Goal: Task Accomplishment & Management: Manage account settings

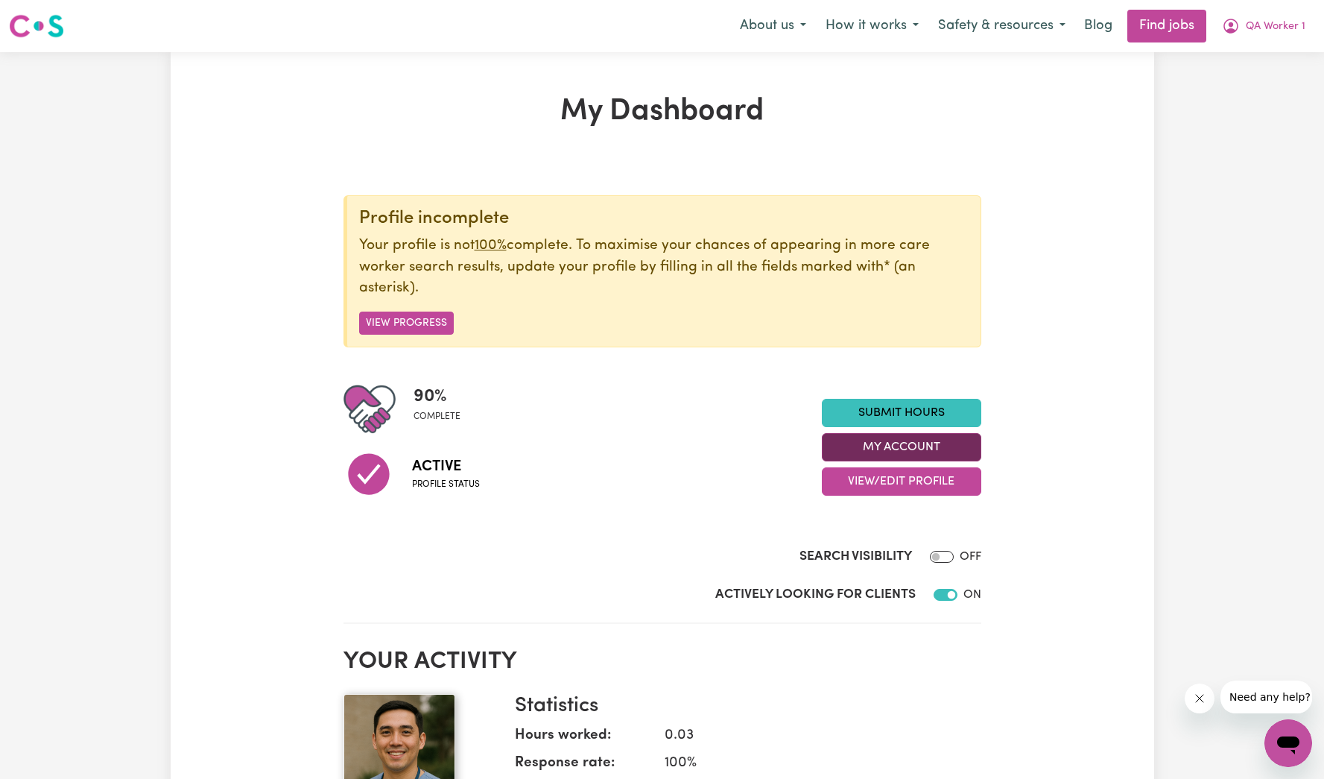
click at [915, 442] on button "My Account" at bounding box center [901, 447] width 159 height 28
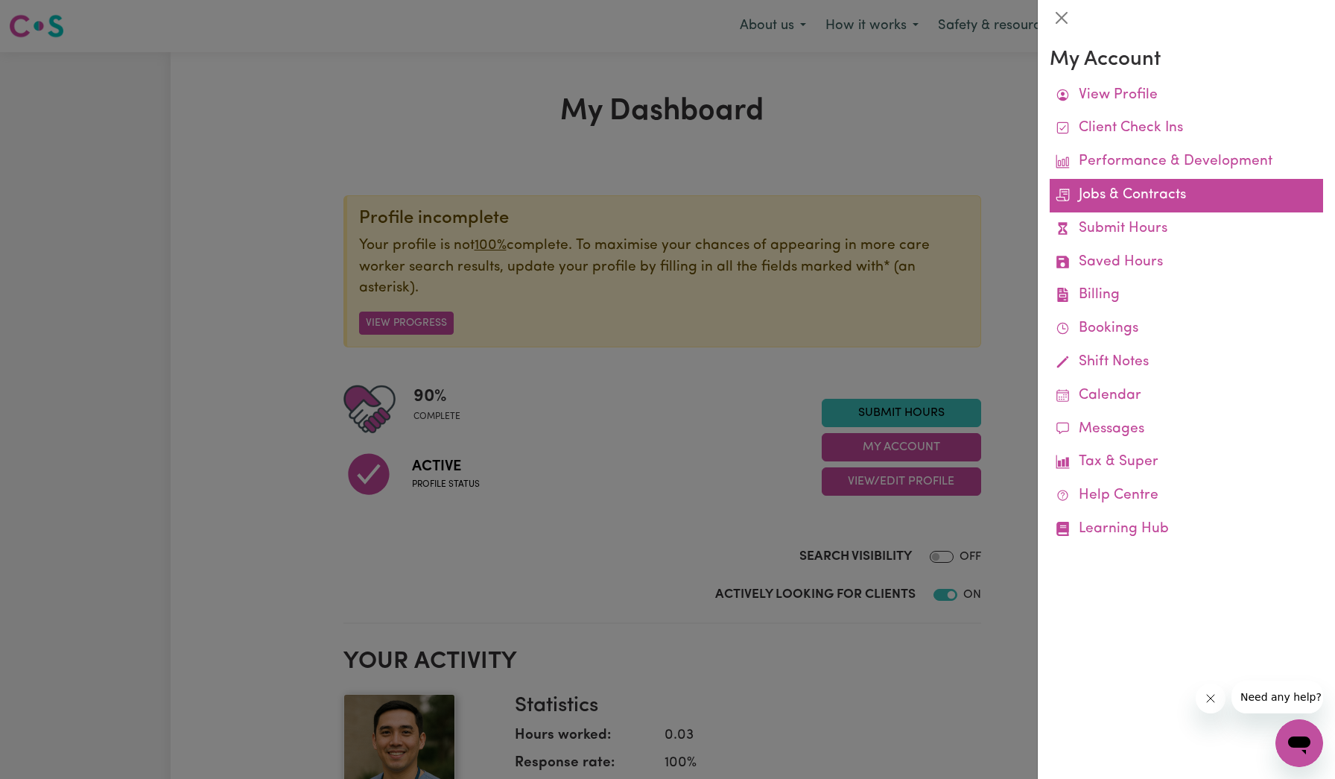
click at [1135, 195] on link "Jobs & Contracts" at bounding box center [1186, 196] width 273 height 34
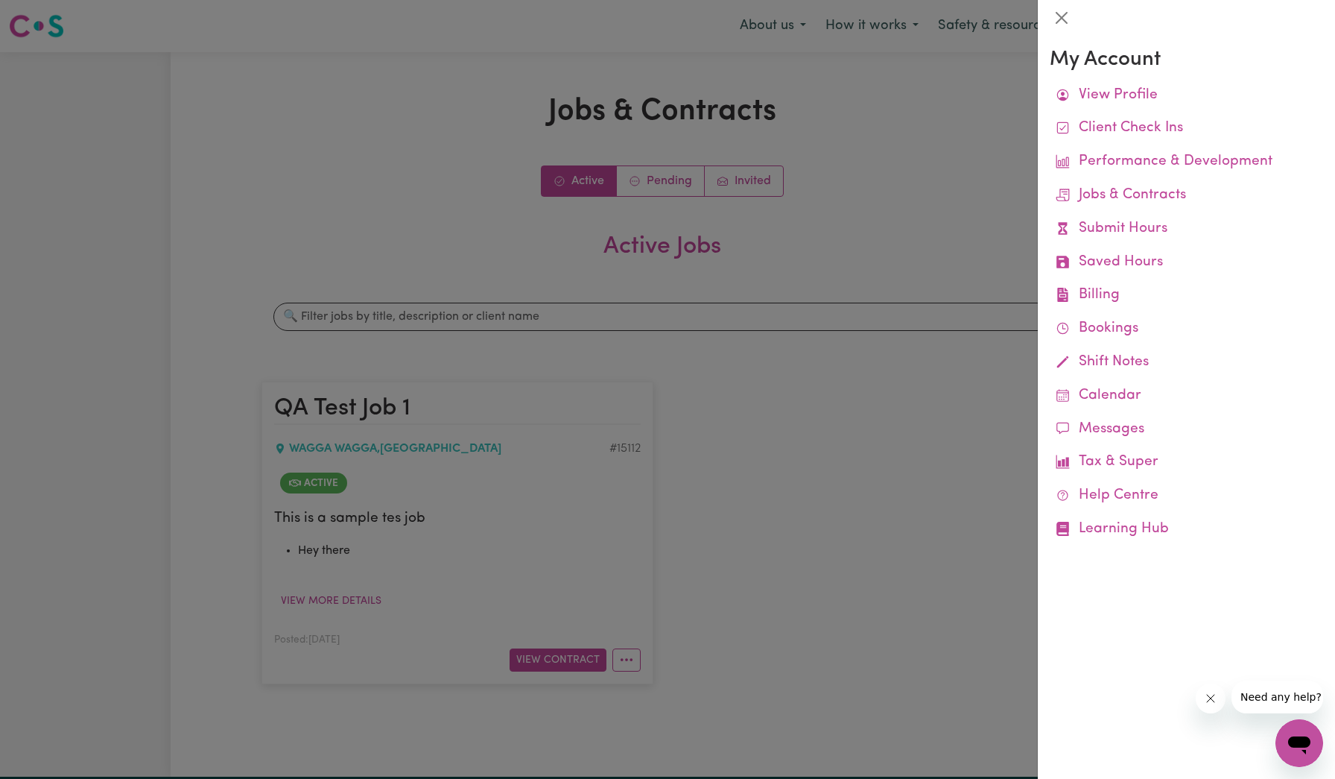
click at [799, 297] on div at bounding box center [667, 389] width 1335 height 779
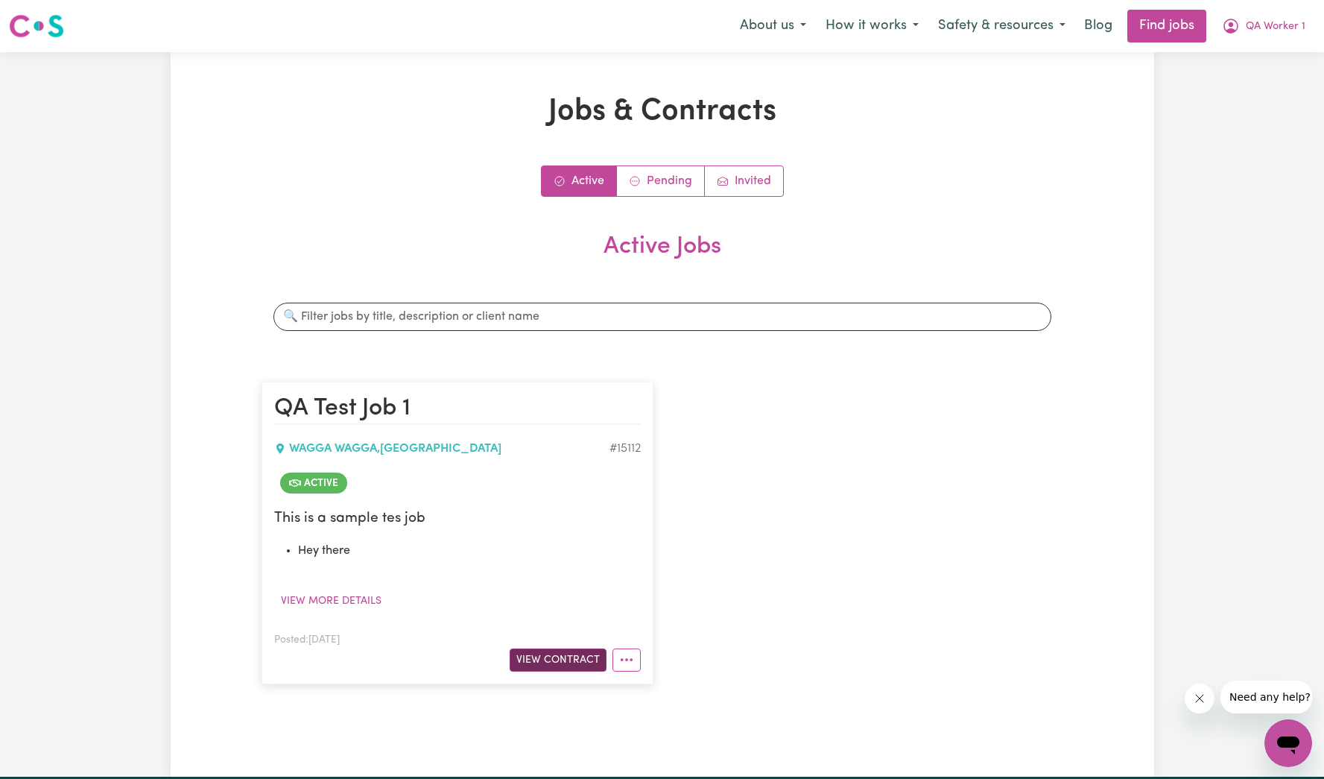
click at [546, 665] on button "View Contract" at bounding box center [558, 659] width 97 height 23
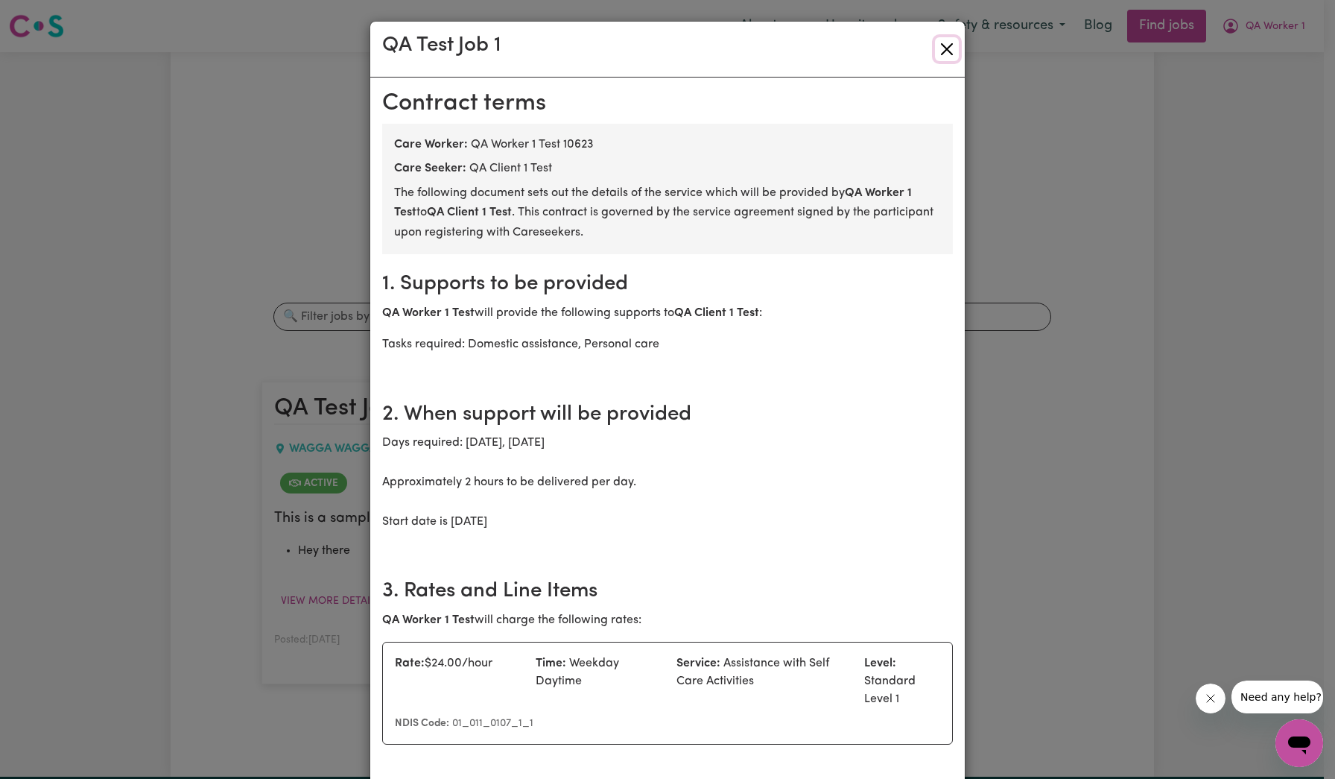
click at [937, 57] on button "Close" at bounding box center [947, 49] width 24 height 24
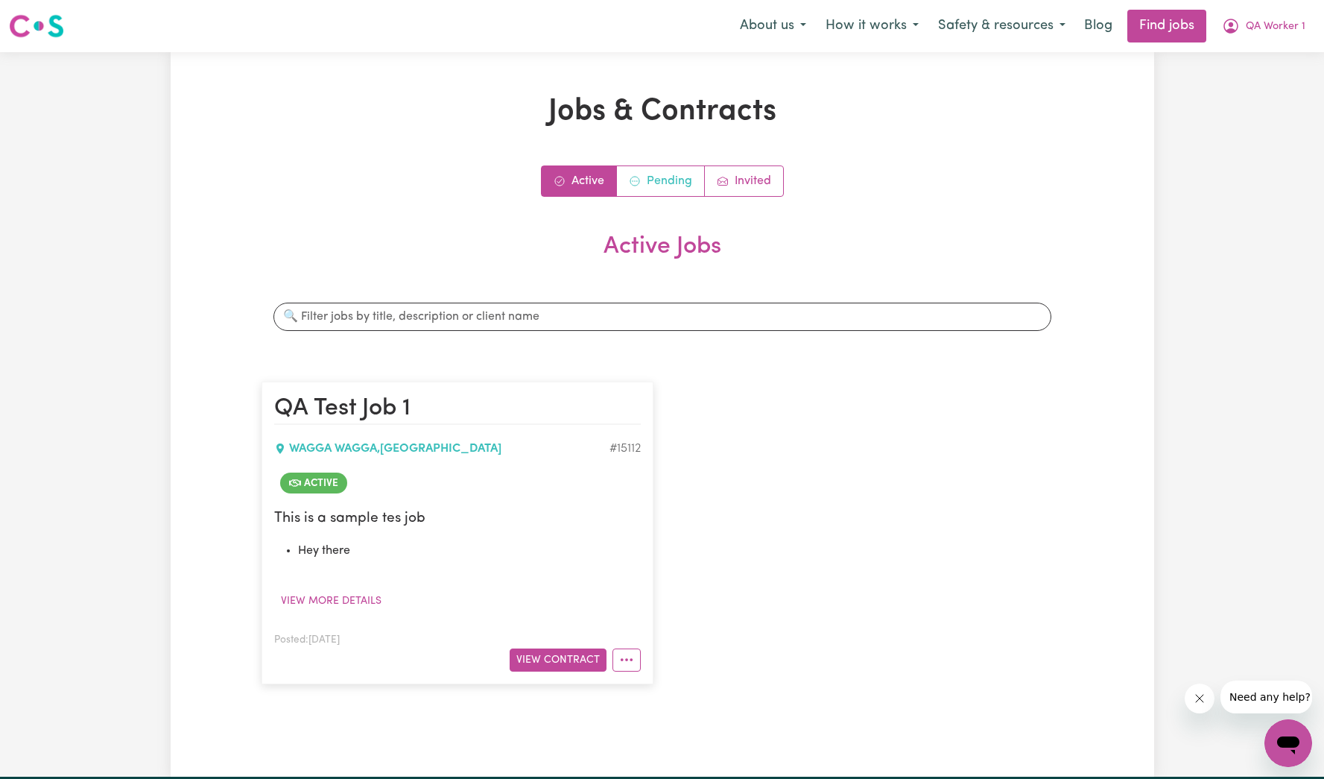
click at [671, 182] on link "Pending" at bounding box center [661, 181] width 88 height 30
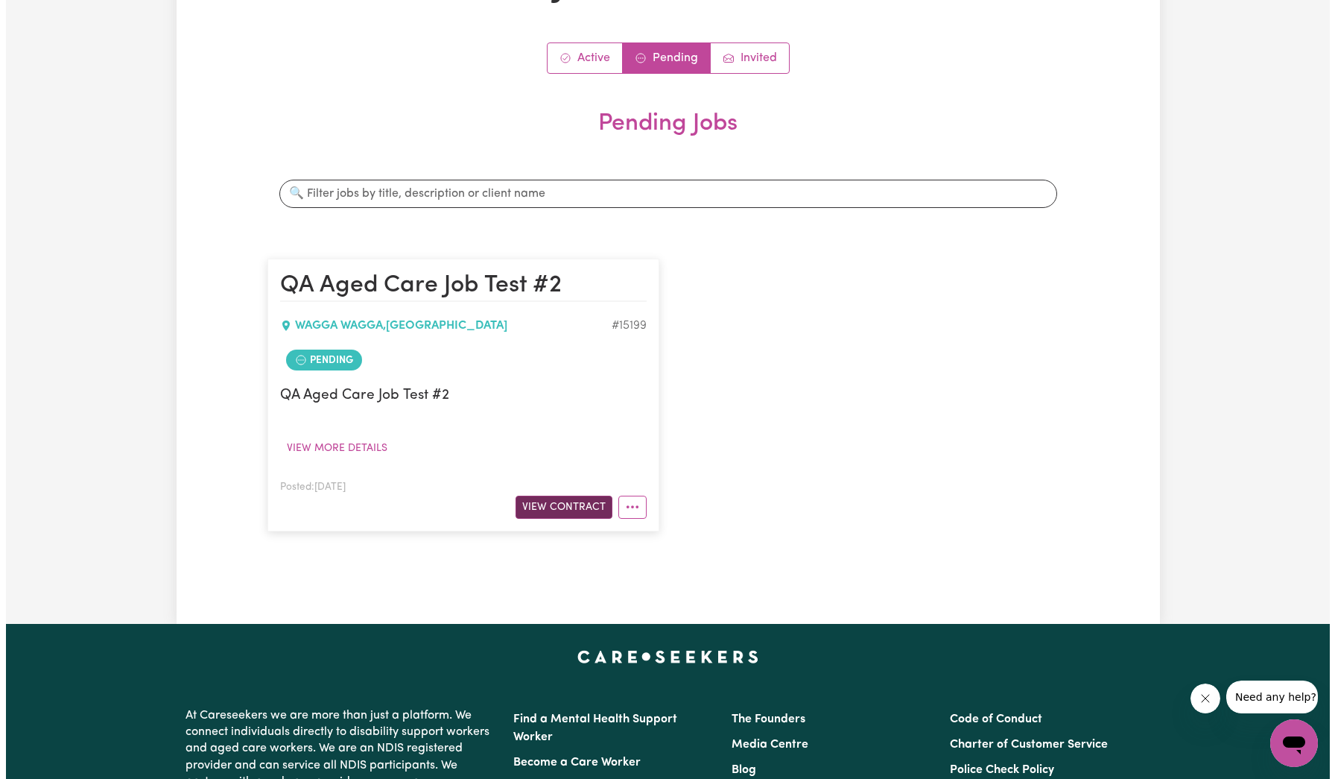
scroll to position [127, 0]
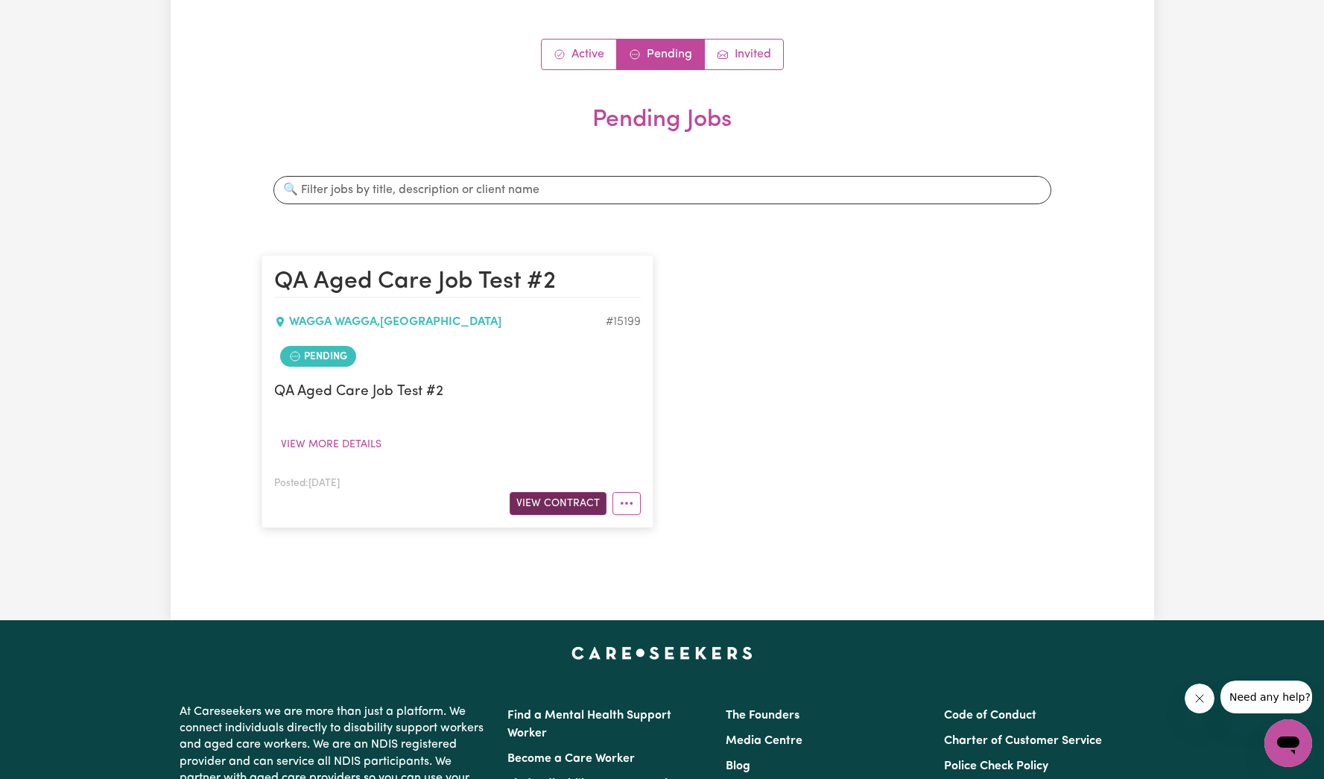
click at [554, 502] on button "View Contract" at bounding box center [558, 503] width 97 height 23
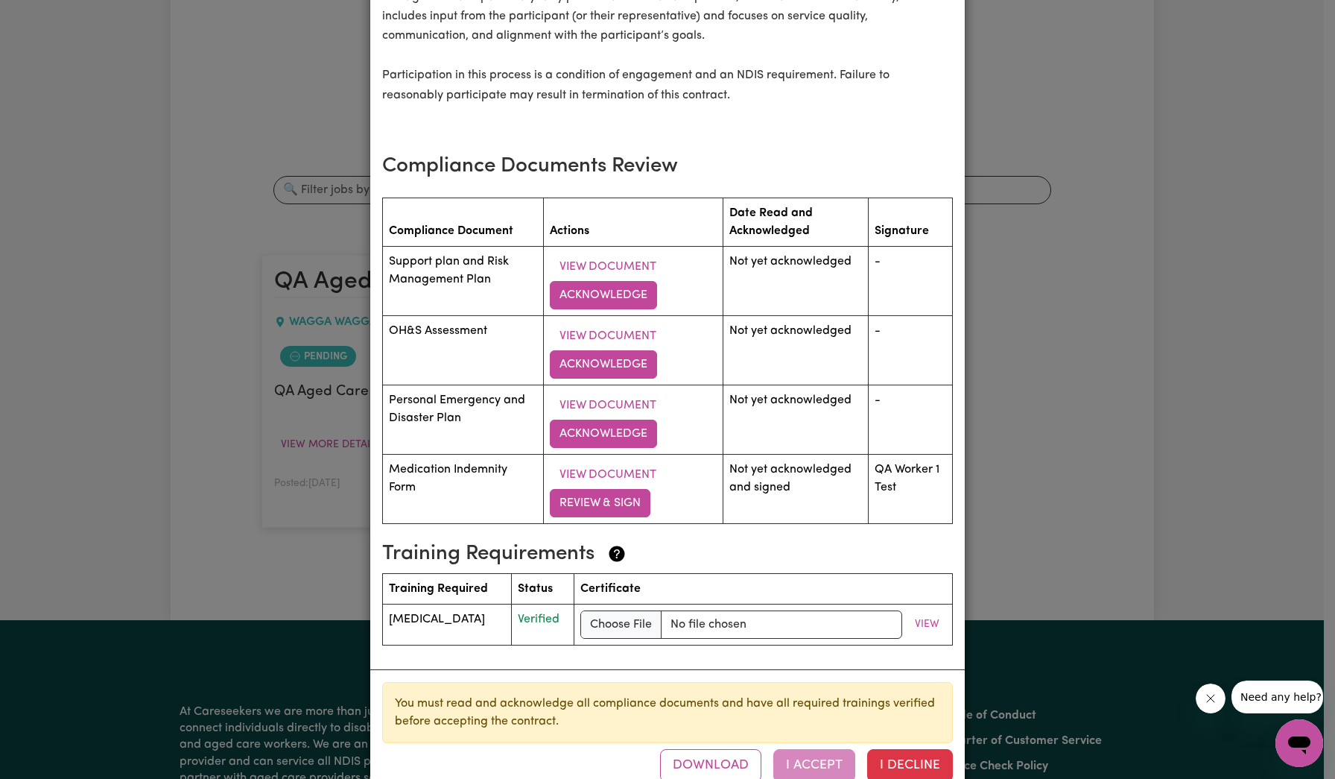
scroll to position [2105, 0]
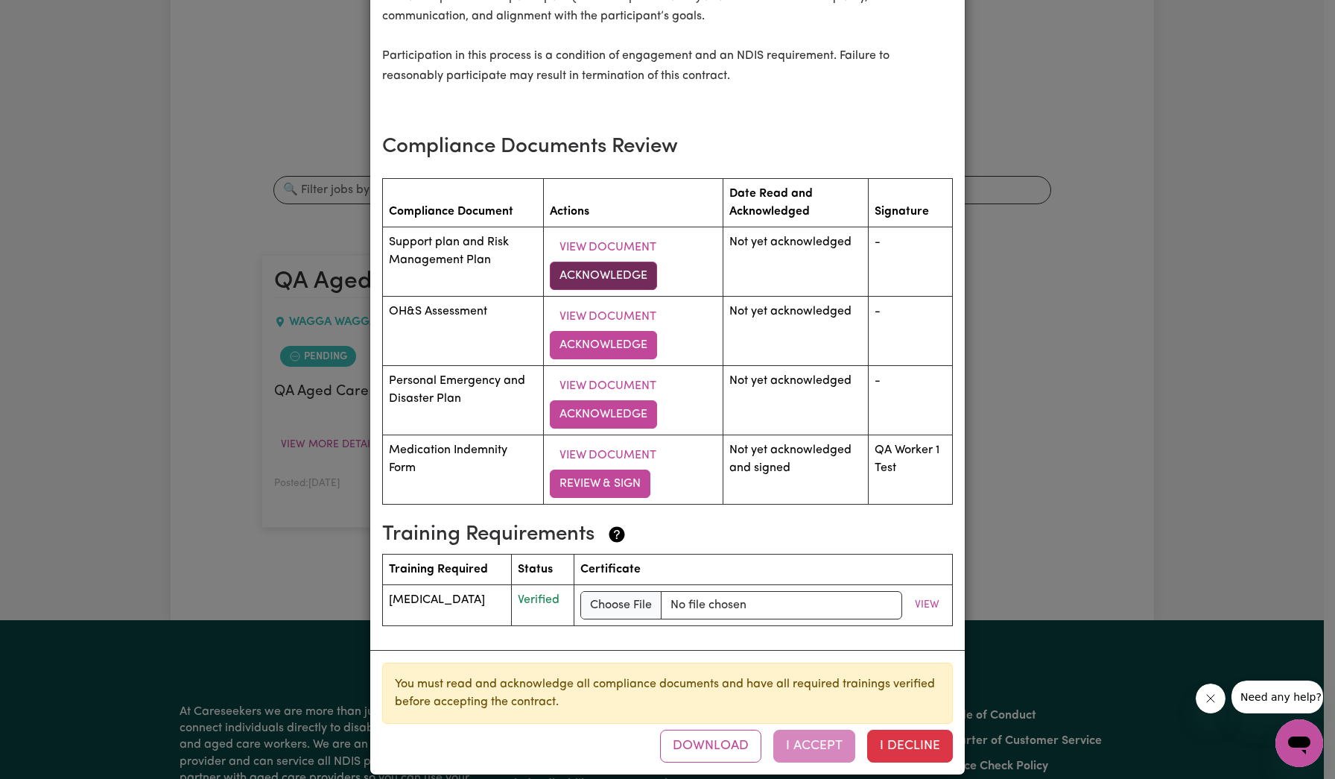
click at [627, 283] on button "Acknowledge" at bounding box center [603, 276] width 107 height 28
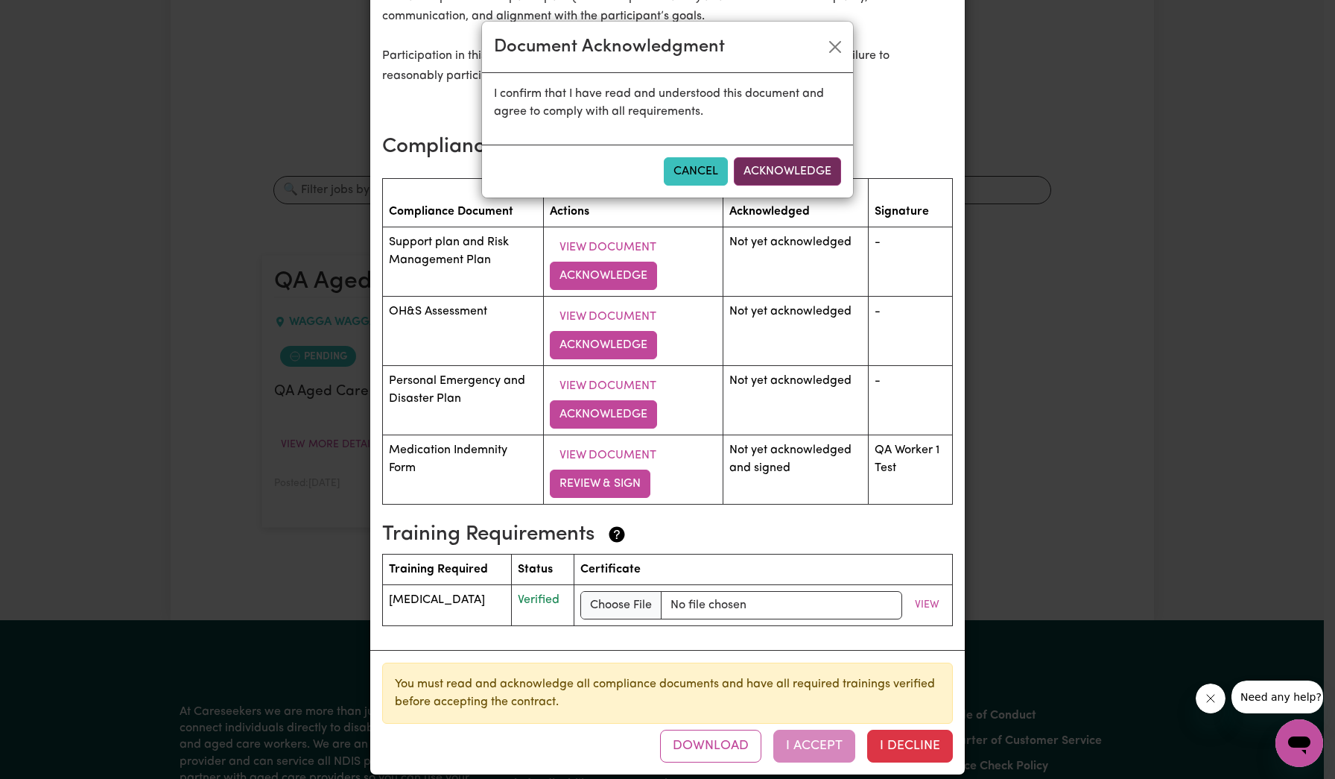
click at [781, 176] on button "Acknowledge" at bounding box center [787, 171] width 107 height 28
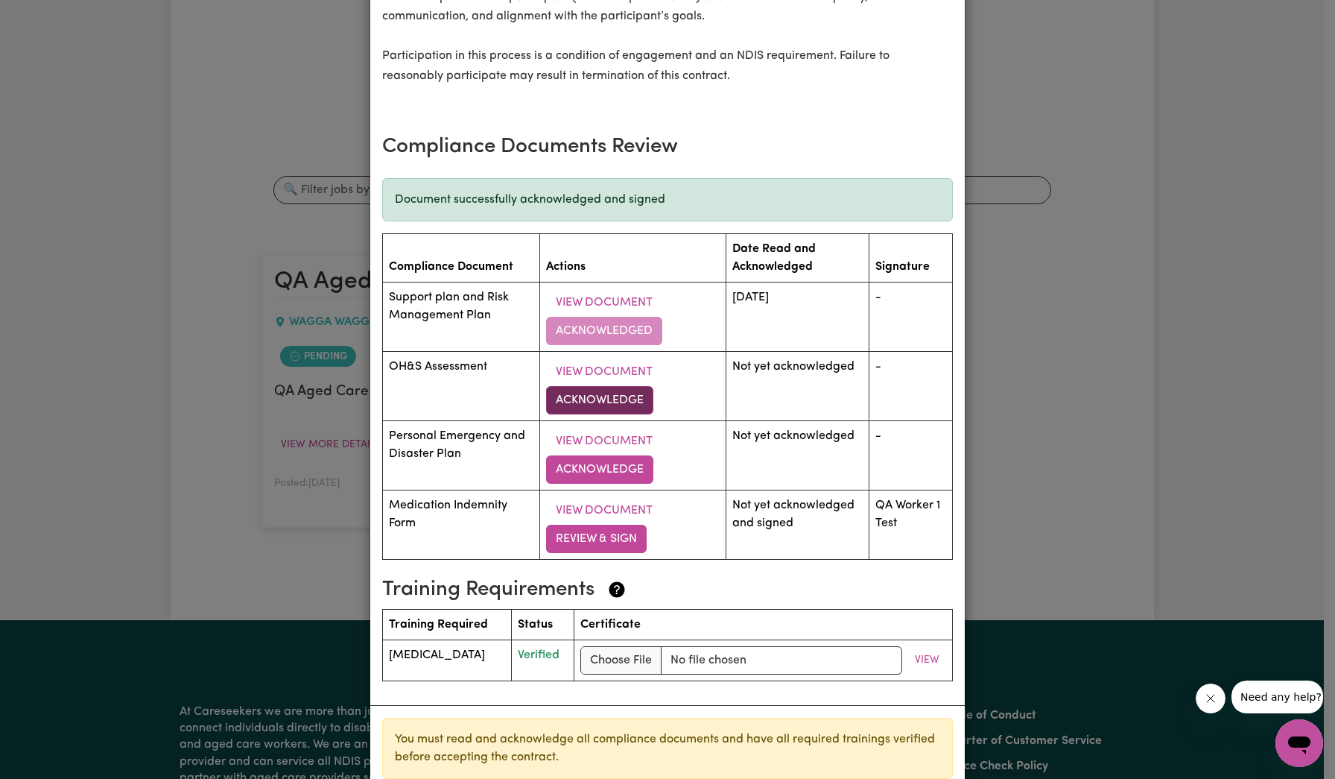
click at [615, 400] on button "Acknowledge" at bounding box center [599, 400] width 107 height 28
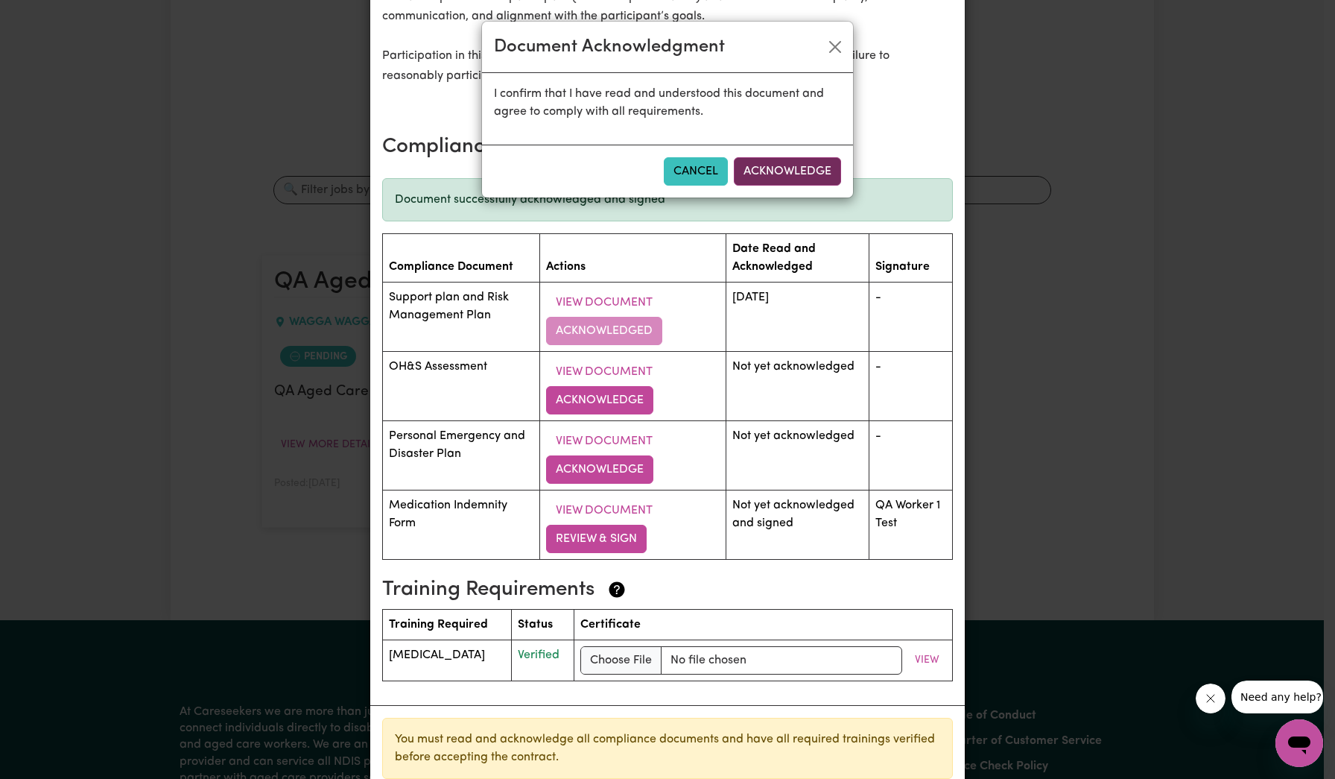
click at [790, 175] on button "Acknowledge" at bounding box center [787, 171] width 107 height 28
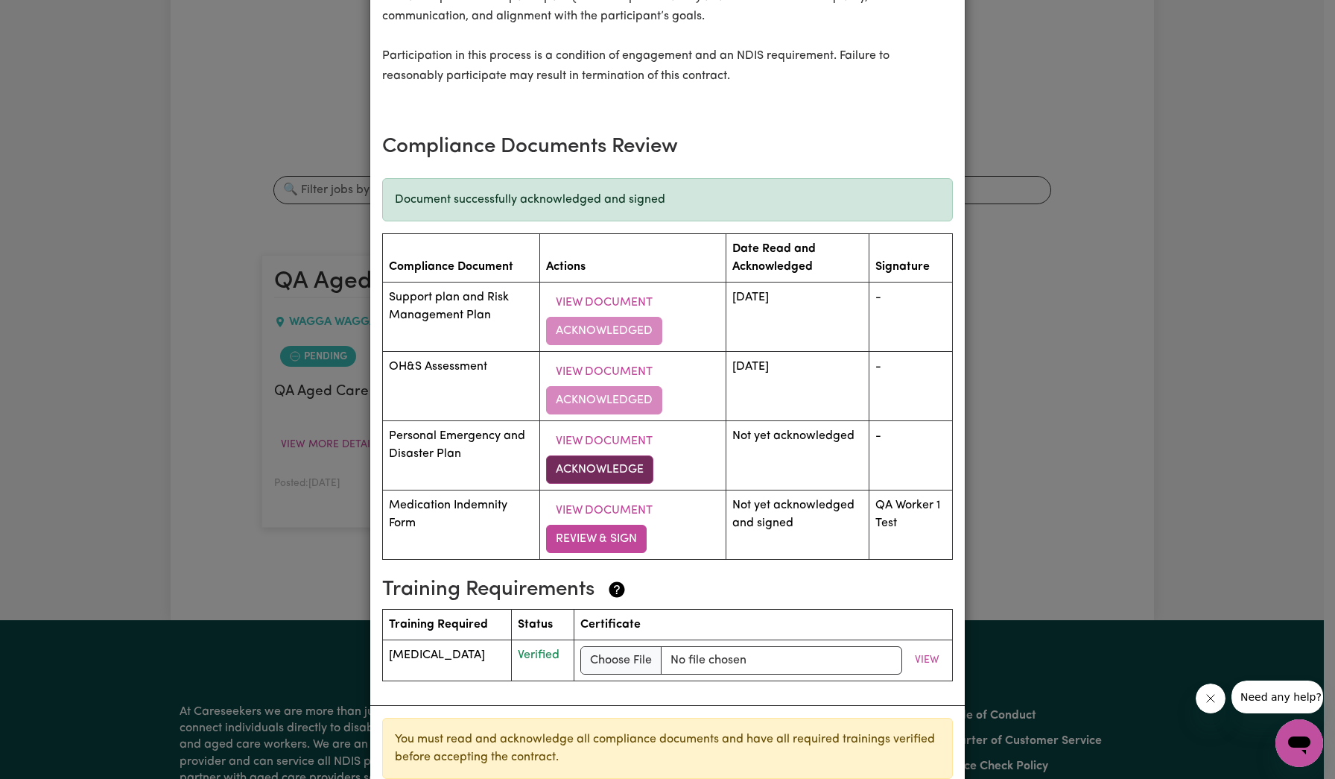
click at [598, 480] on button "Acknowledge" at bounding box center [599, 469] width 107 height 28
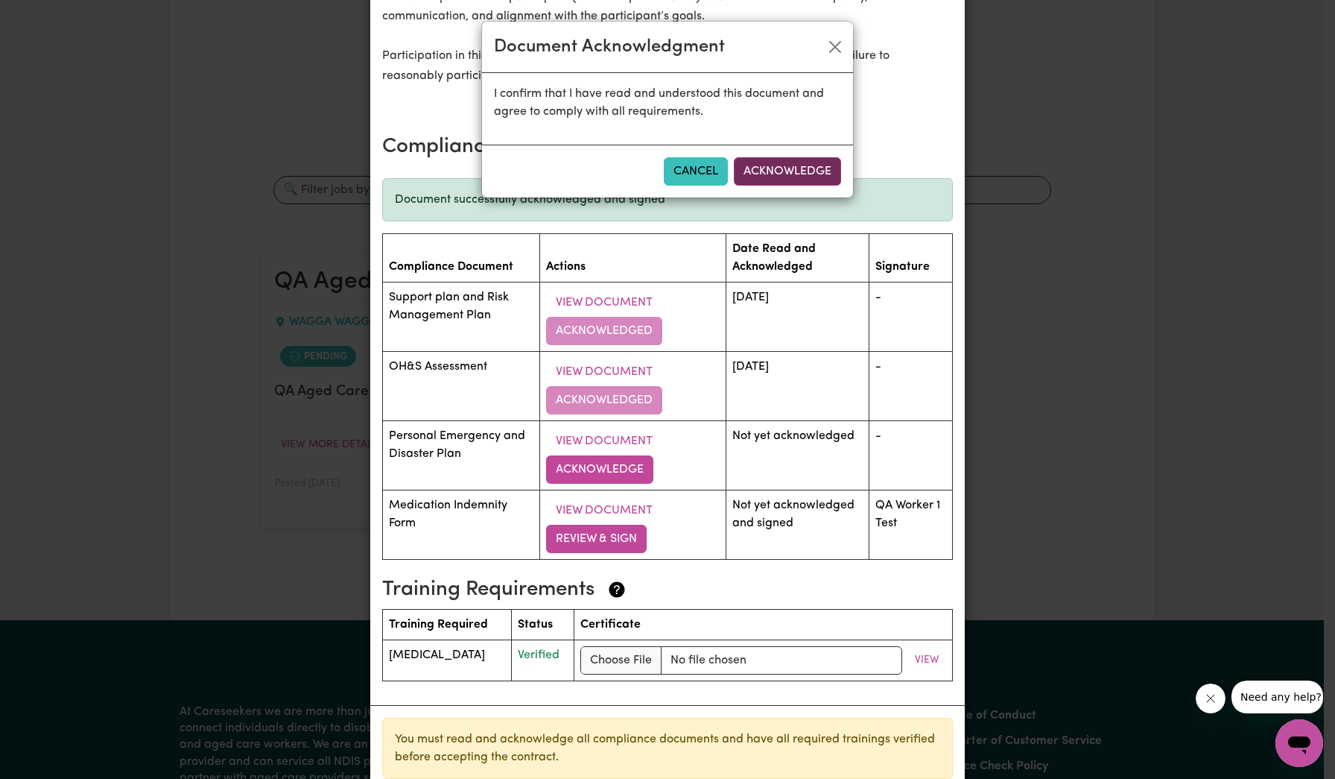
click at [777, 171] on button "Acknowledge" at bounding box center [787, 171] width 107 height 28
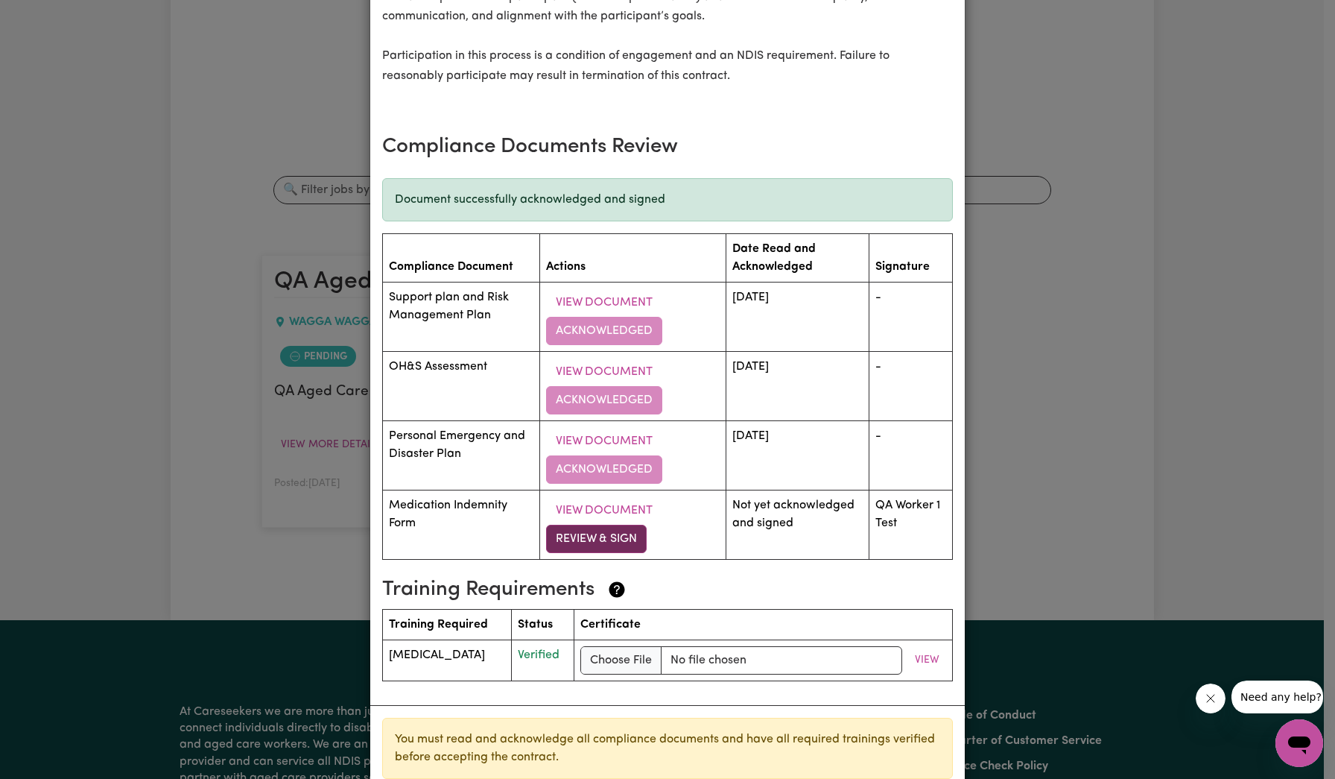
click at [601, 542] on button "Review & Sign" at bounding box center [596, 539] width 101 height 28
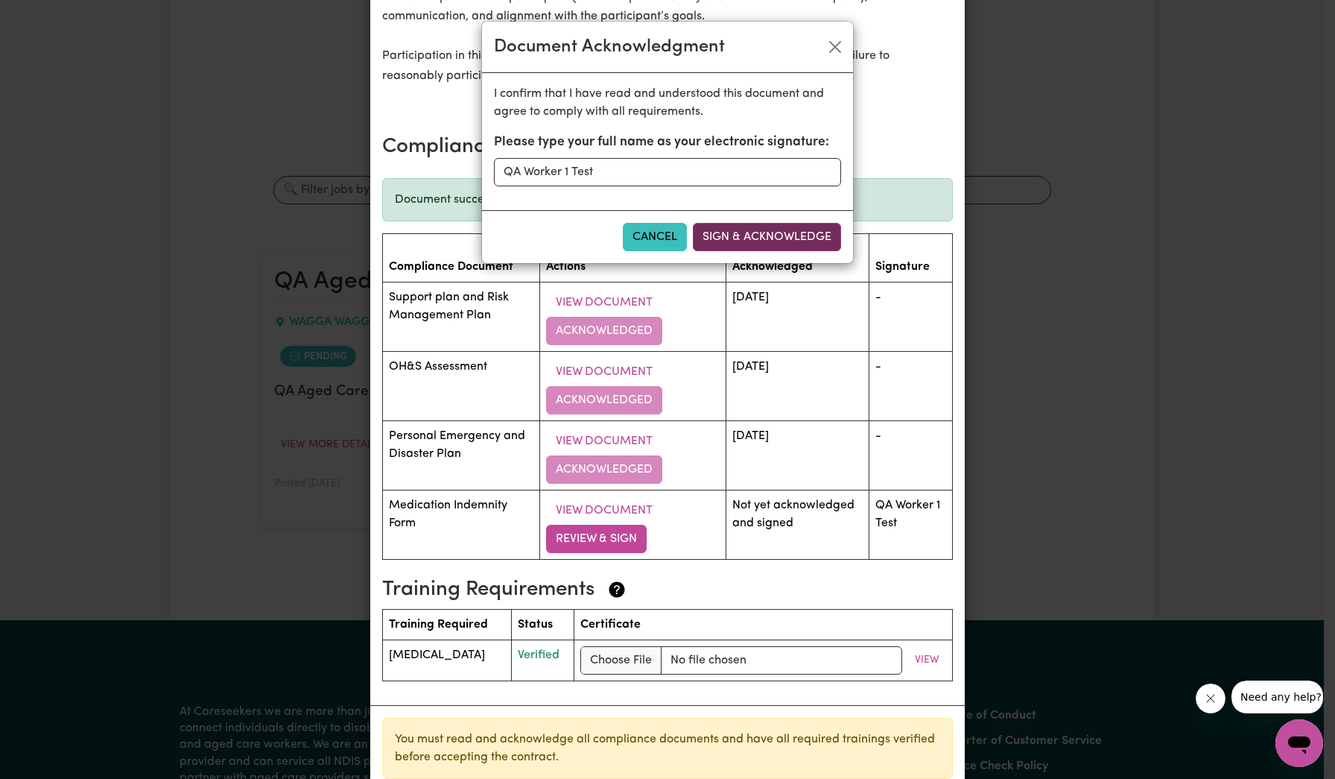
click at [785, 244] on button "Sign & Acknowledge" at bounding box center [767, 237] width 148 height 28
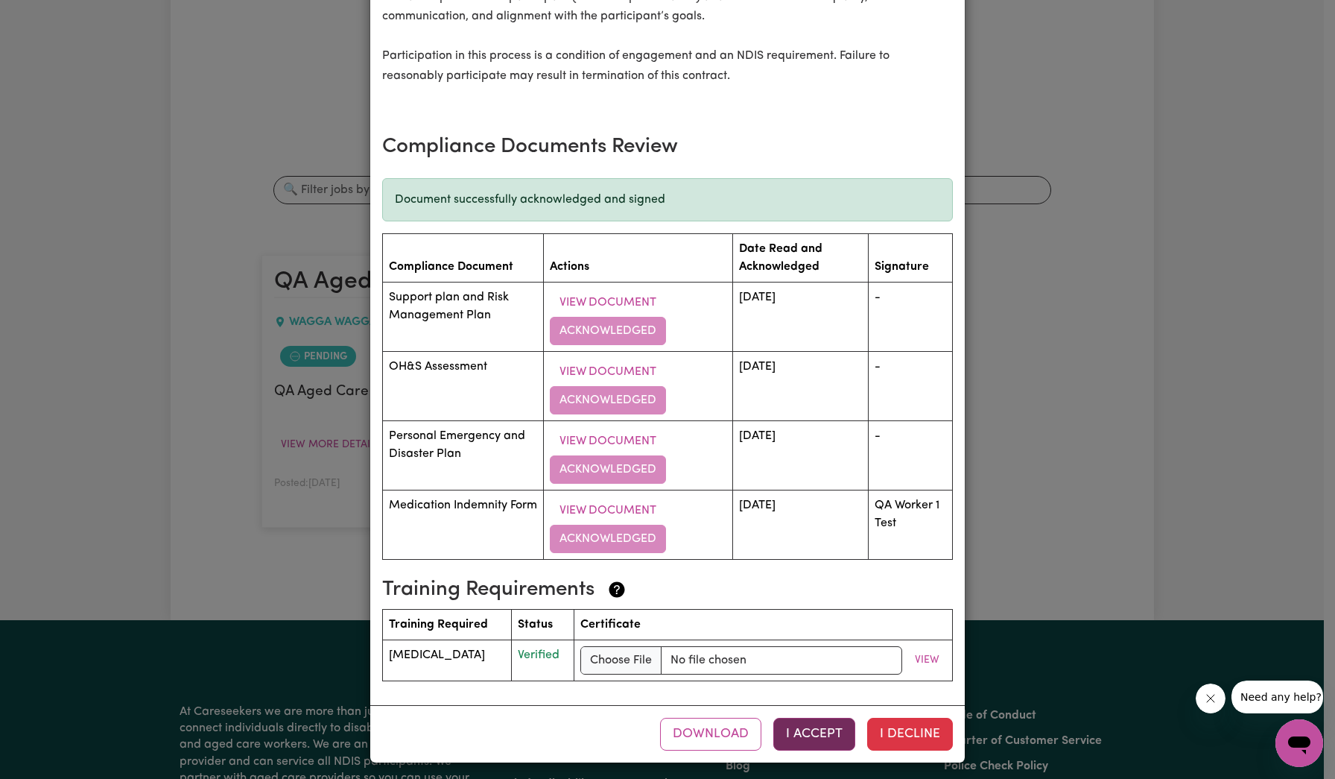
click at [829, 738] on button "I Accept" at bounding box center [814, 734] width 82 height 33
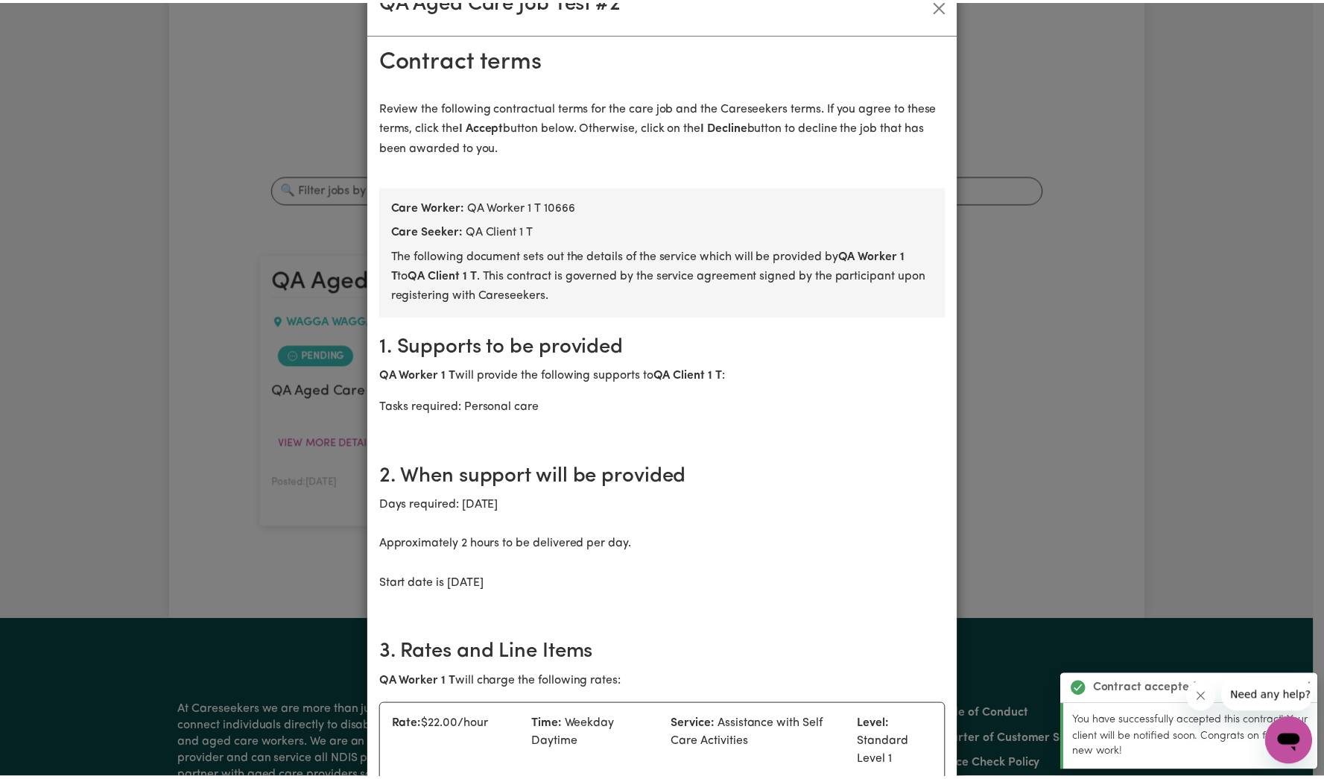
scroll to position [0, 0]
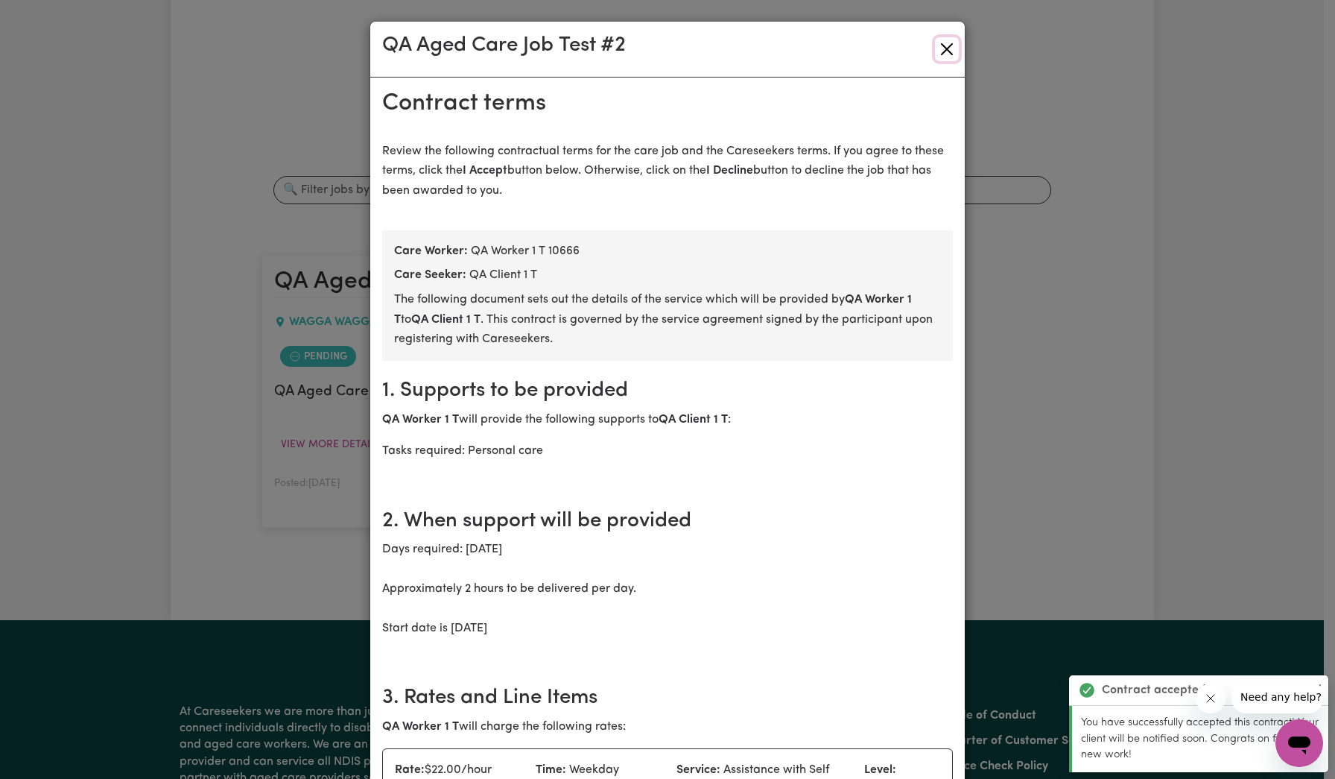
click at [941, 53] on button "Close" at bounding box center [947, 49] width 24 height 24
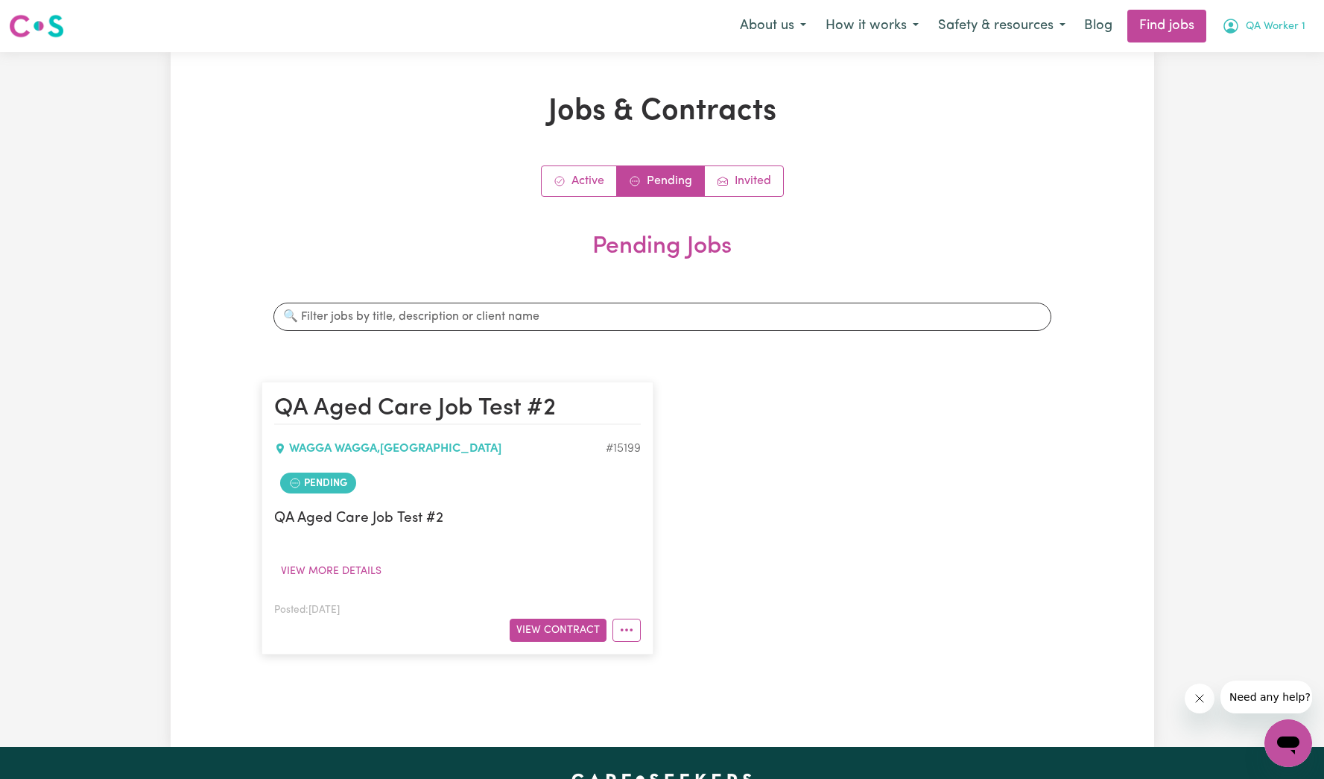
click at [1299, 11] on button "QA Worker 1" at bounding box center [1263, 25] width 103 height 31
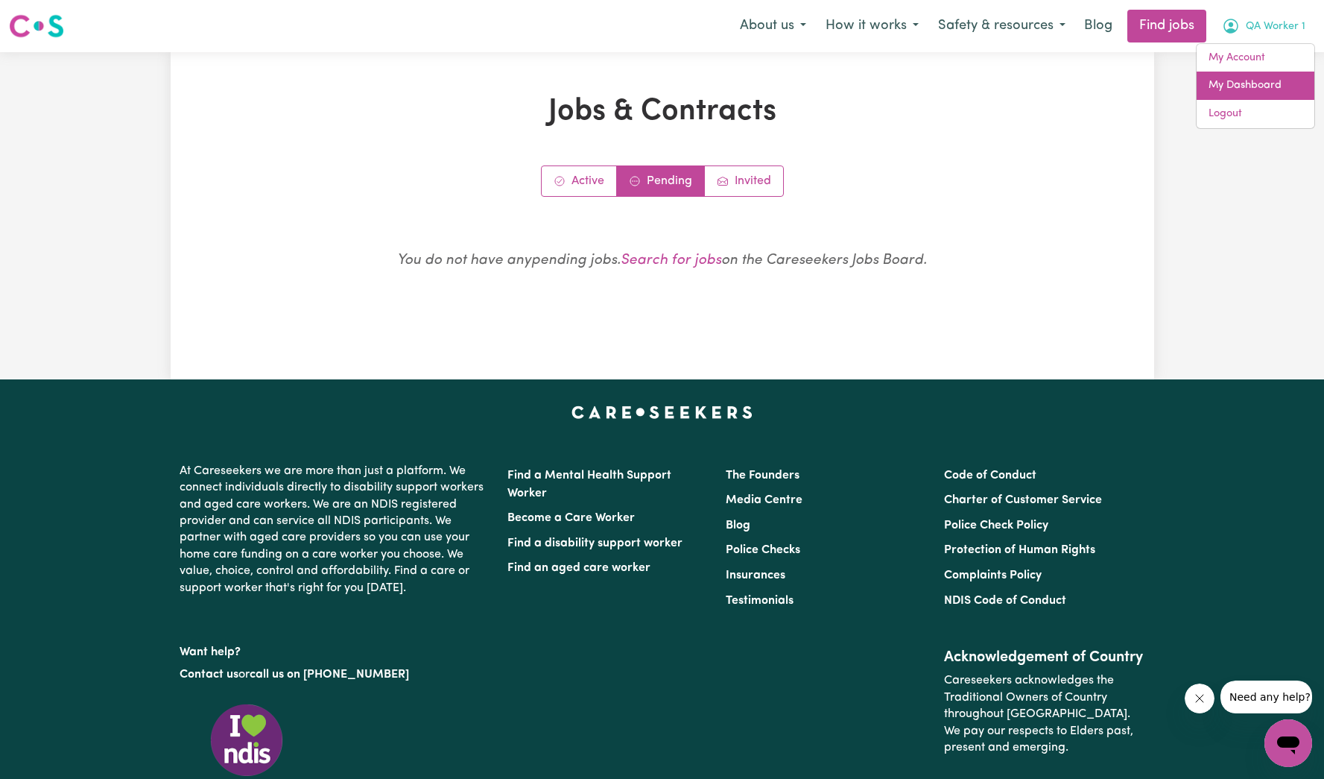
click at [1262, 89] on link "My Dashboard" at bounding box center [1256, 86] width 118 height 28
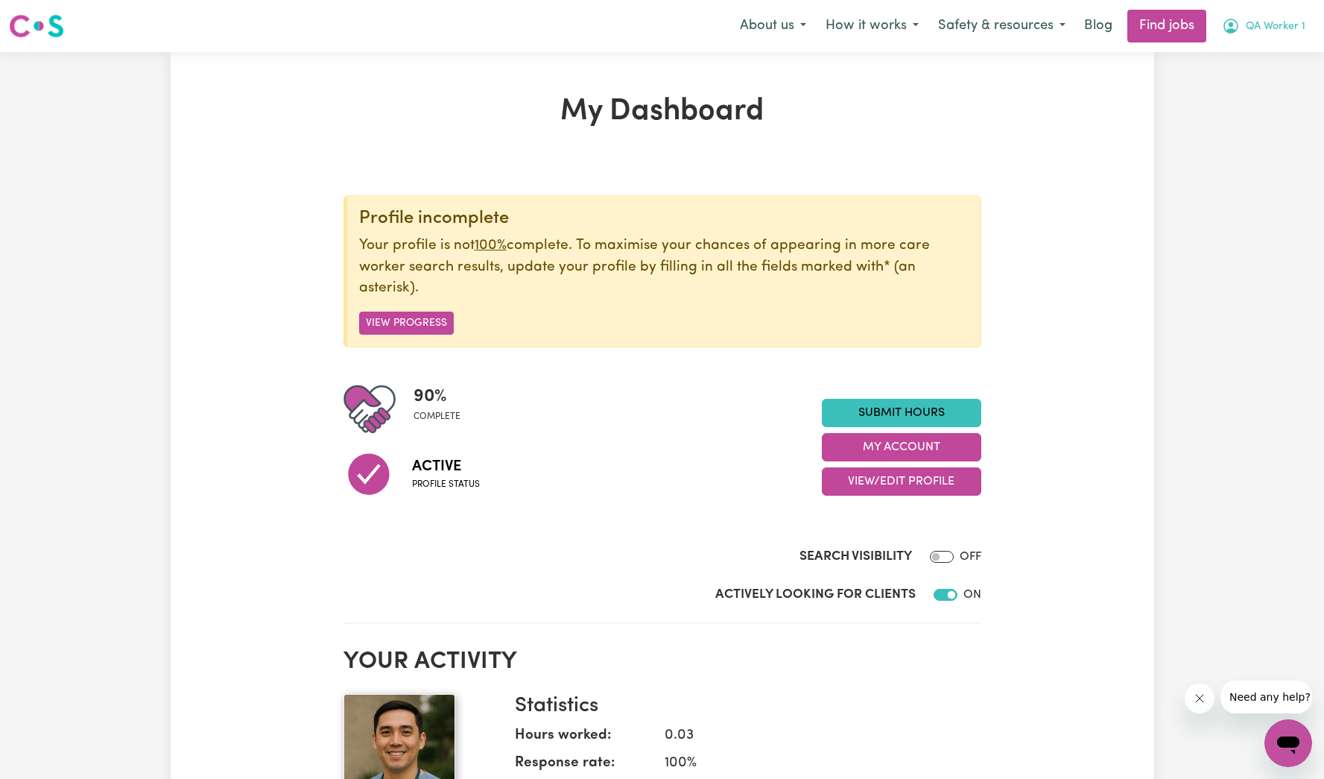
click at [1293, 30] on span "QA Worker 1" at bounding box center [1276, 27] width 60 height 16
click at [1264, 109] on link "Logout" at bounding box center [1256, 114] width 118 height 28
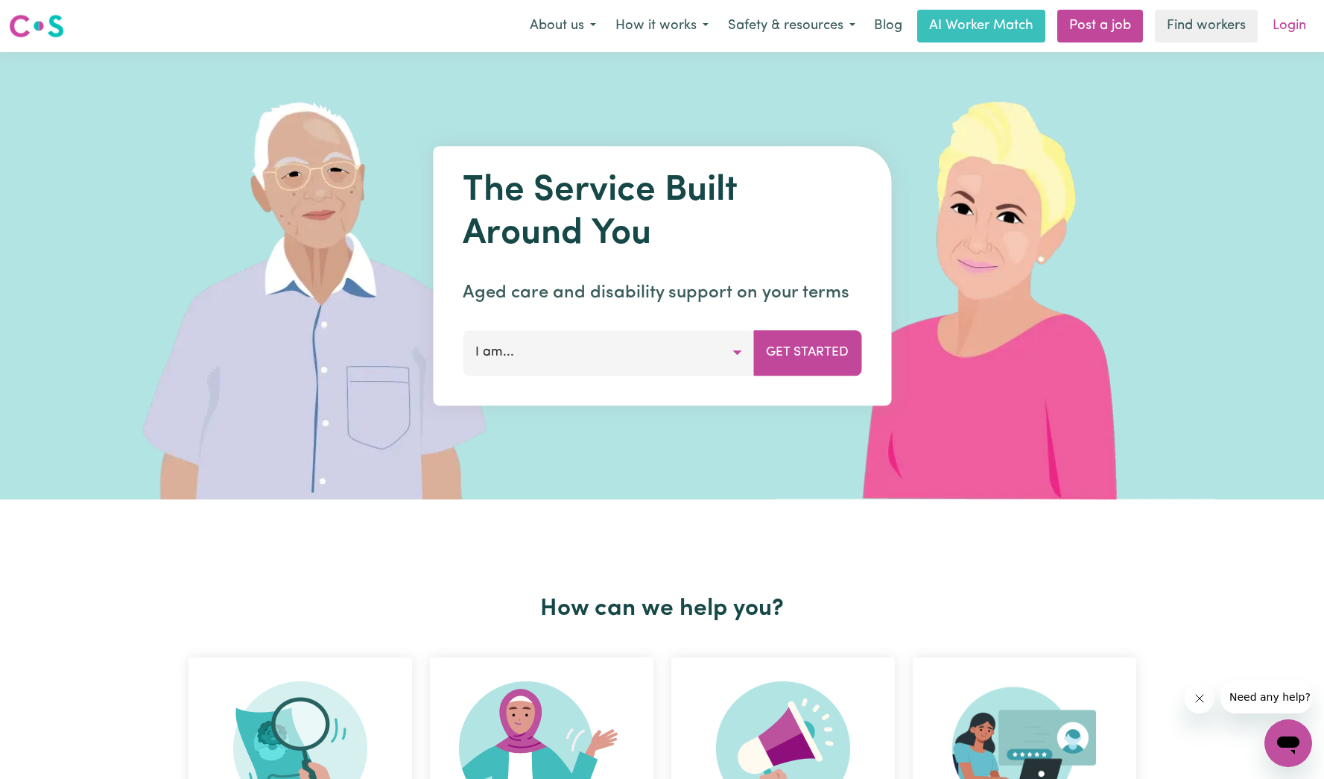
click at [1285, 28] on link "Login" at bounding box center [1289, 26] width 51 height 33
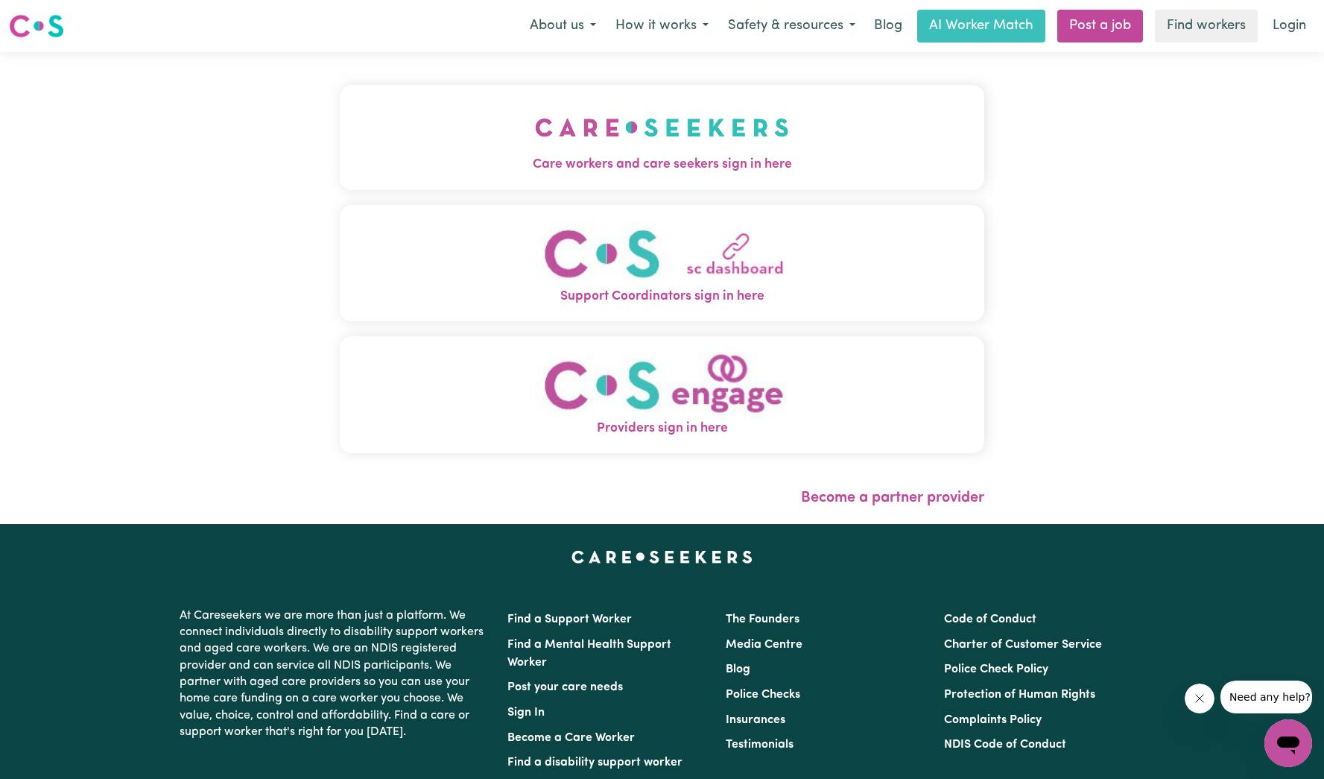
click at [620, 140] on img "Care workers and care seekers sign in here" at bounding box center [662, 127] width 254 height 55
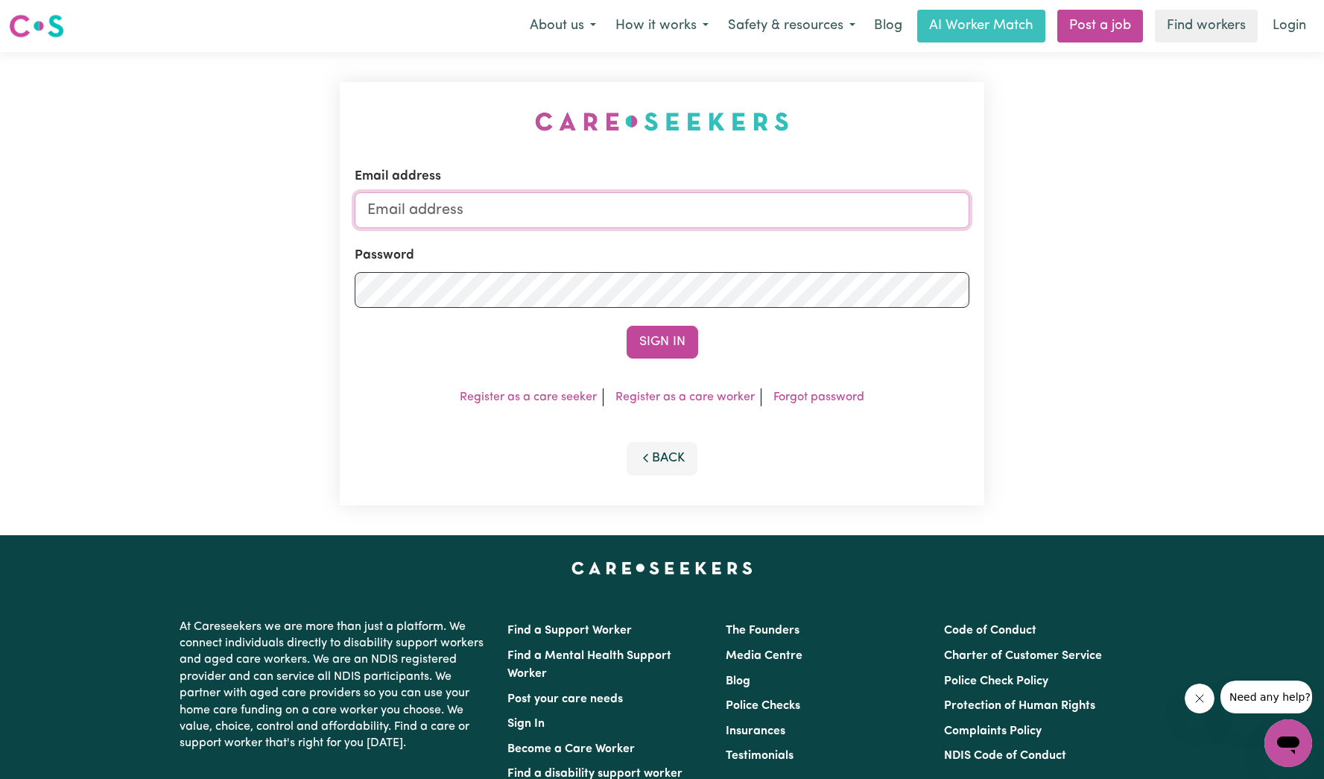
click at [709, 221] on input "Email address" at bounding box center [662, 210] width 615 height 36
type input "[EMAIL_ADDRESS][DOMAIN_NAME]"
click at [673, 364] on div "Email address [EMAIL_ADDRESS][DOMAIN_NAME] Password Sign In Register as a care …" at bounding box center [662, 293] width 645 height 423
click at [673, 354] on button "Sign In" at bounding box center [663, 342] width 72 height 33
